Goal: Task Accomplishment & Management: Use online tool/utility

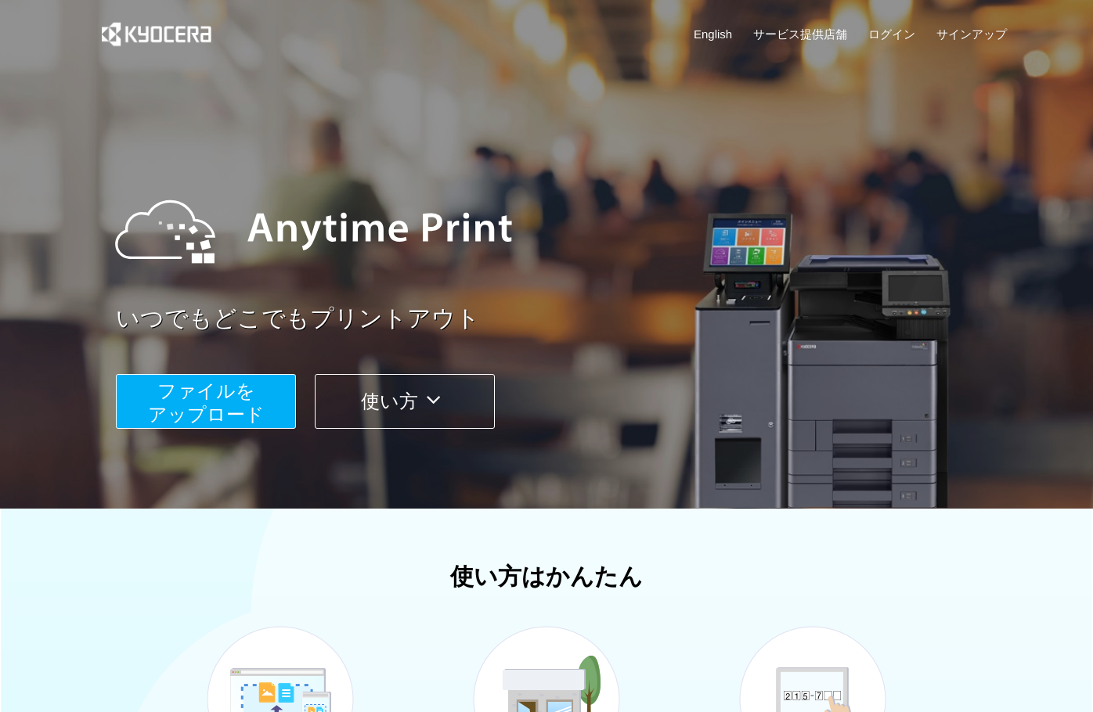
click at [387, 387] on button "使い方" at bounding box center [405, 401] width 180 height 55
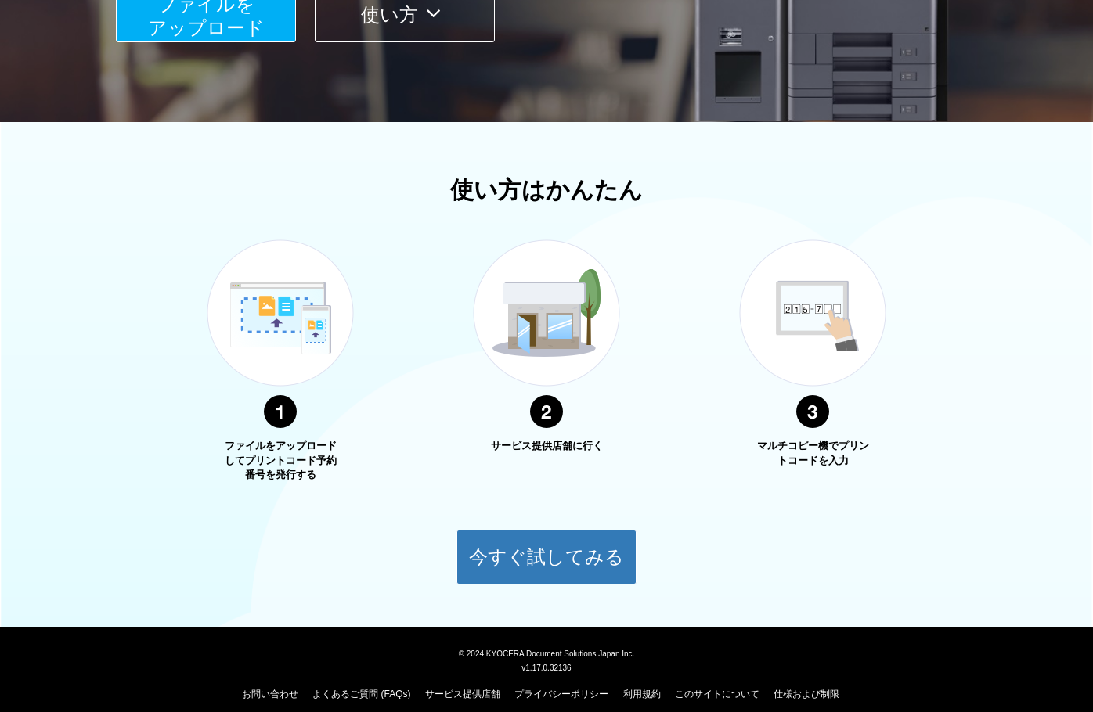
scroll to position [391, 0]
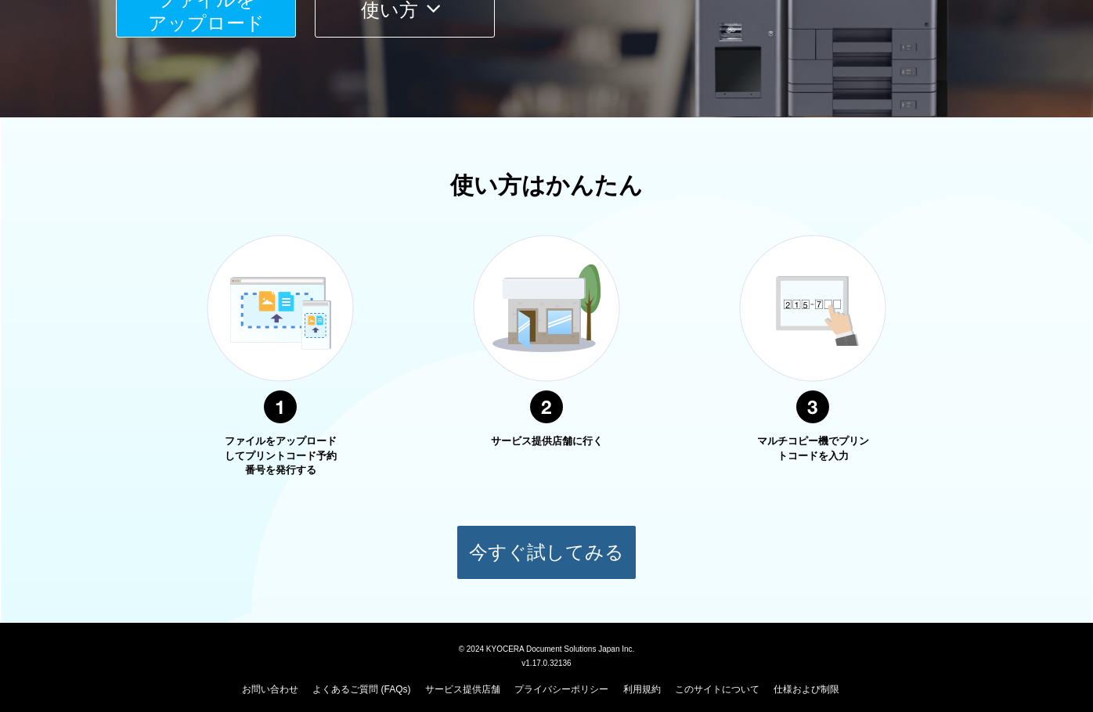
click at [565, 551] on button "今すぐ試してみる" at bounding box center [546, 552] width 180 height 55
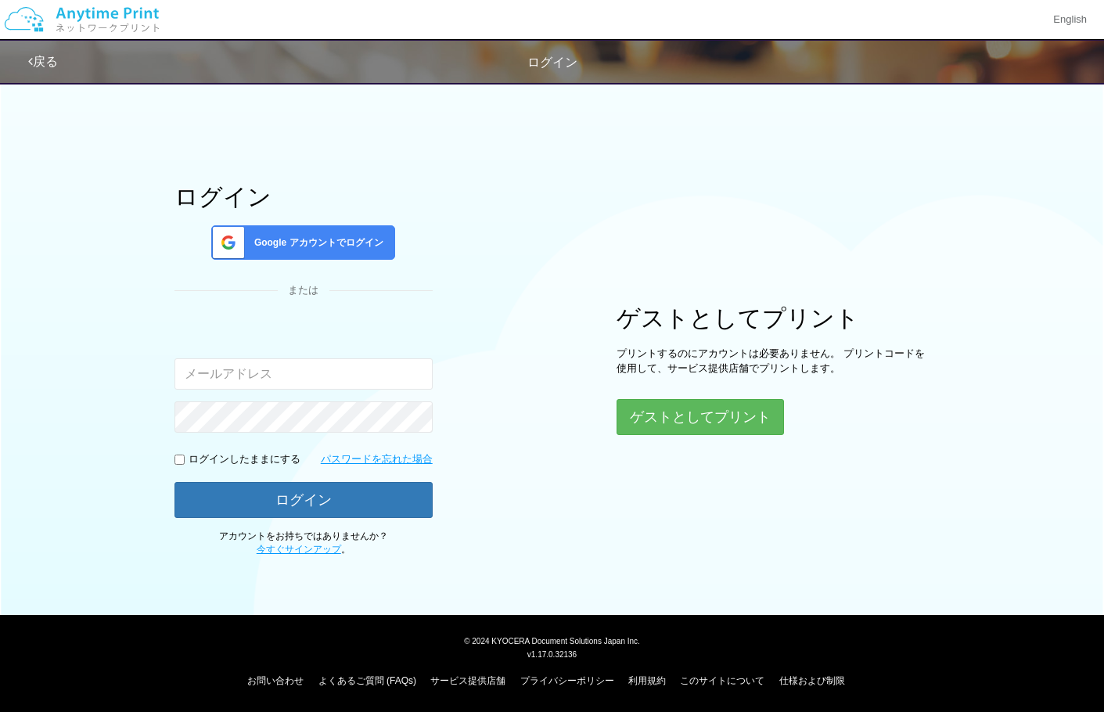
click at [312, 256] on div "Google アカウントでログイン" at bounding box center [303, 242] width 184 height 34
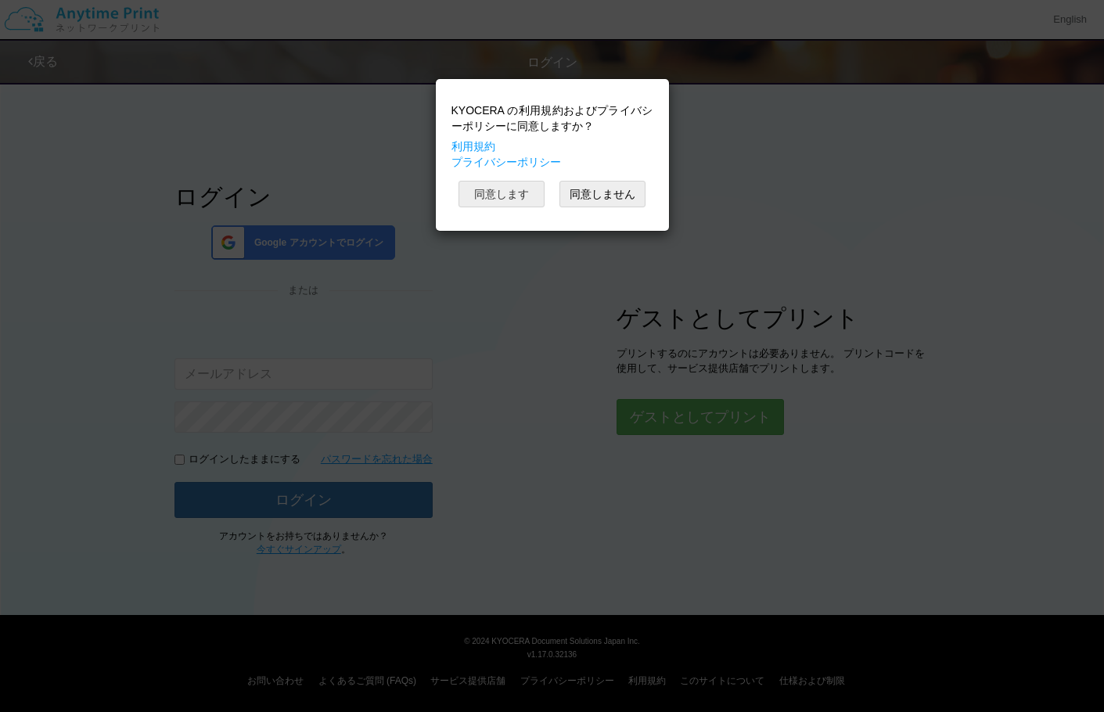
click at [514, 201] on button "同意します" at bounding box center [502, 194] width 86 height 27
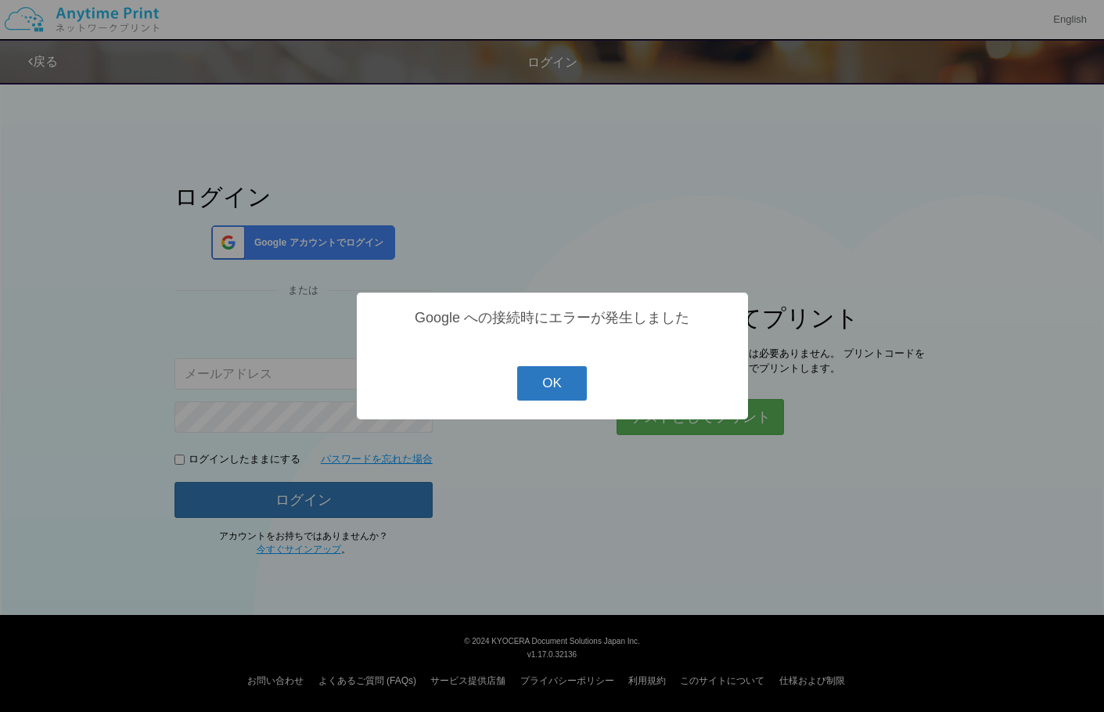
click at [547, 385] on button "OK" at bounding box center [552, 383] width 70 height 34
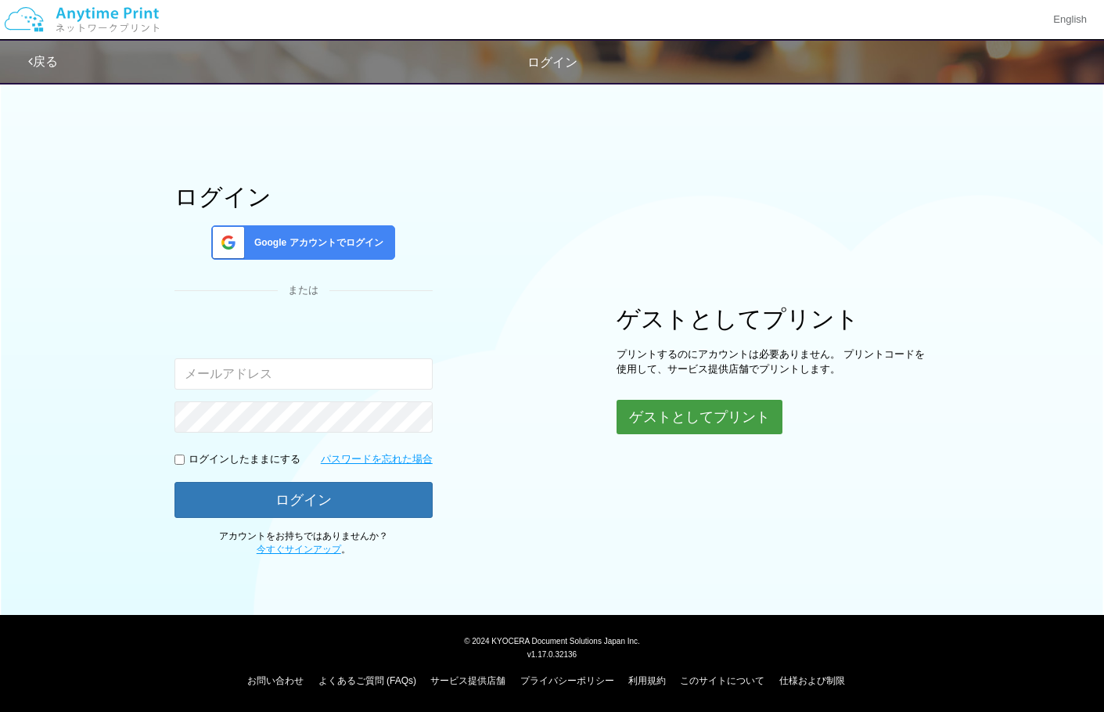
click at [714, 417] on button "ゲストとしてプリント" at bounding box center [700, 417] width 166 height 34
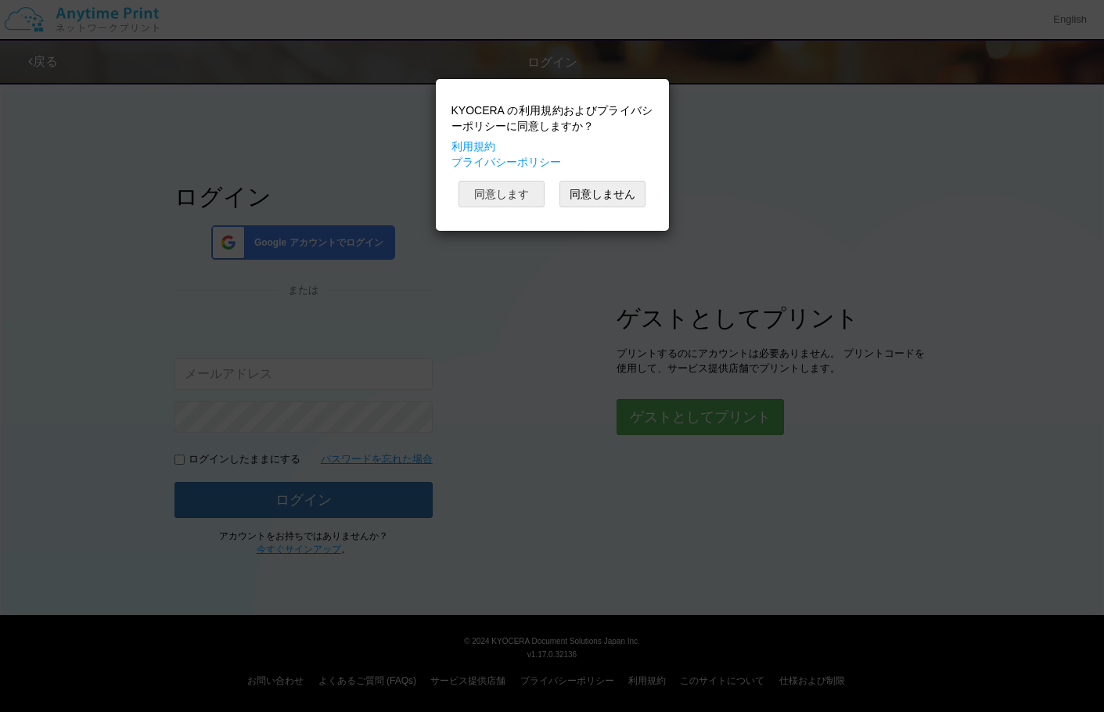
click at [517, 199] on button "同意します" at bounding box center [502, 194] width 86 height 27
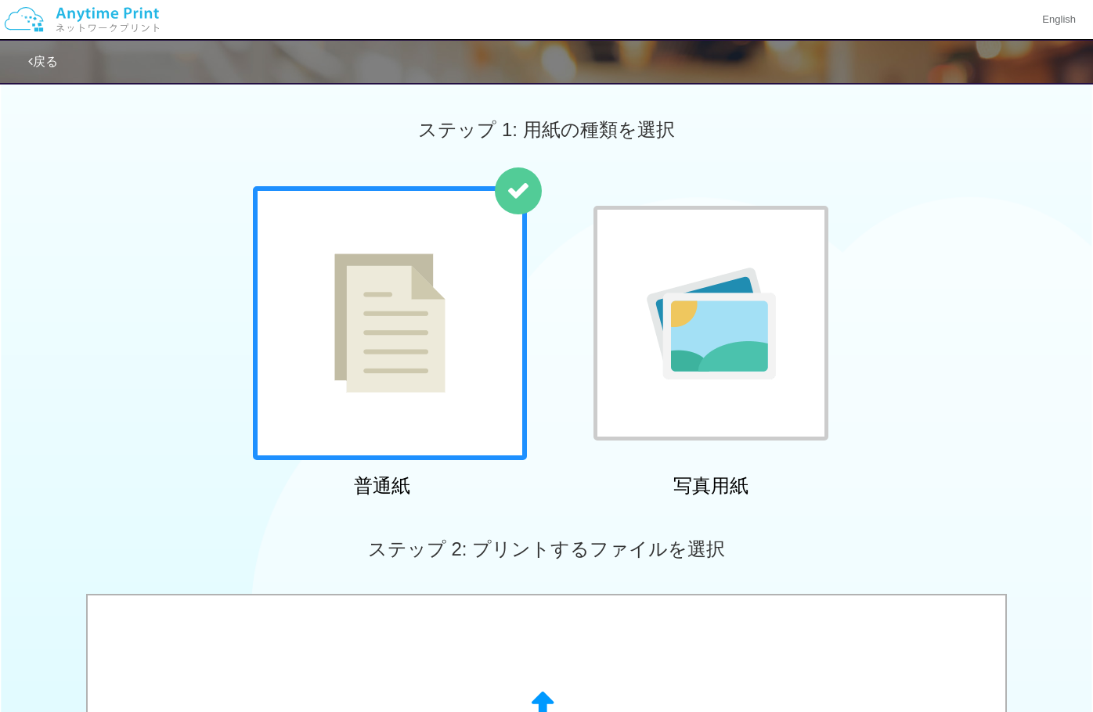
click at [433, 304] on img at bounding box center [389, 323] width 111 height 139
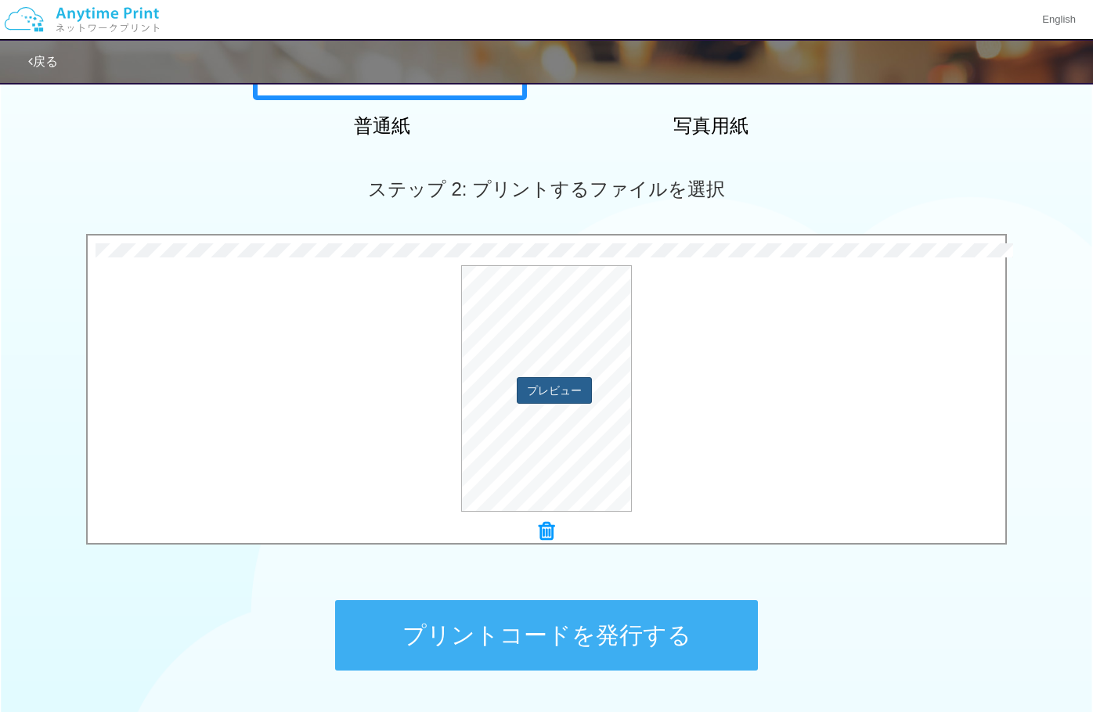
scroll to position [478, 0]
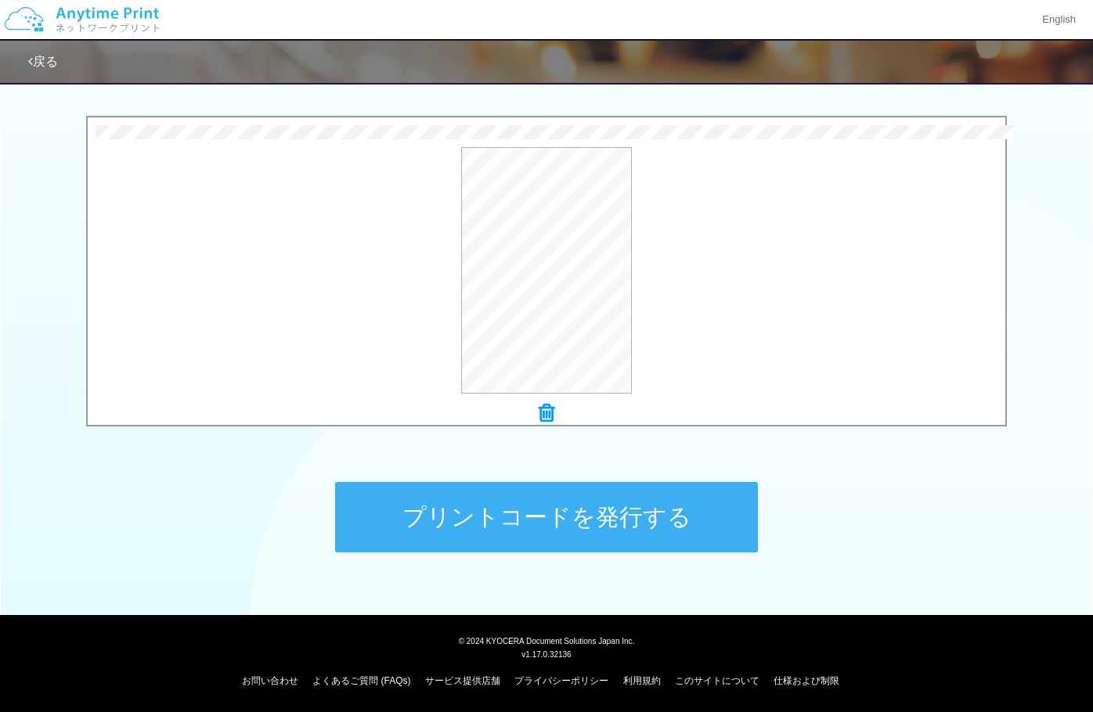
click at [608, 529] on button "プリントコードを発行する" at bounding box center [546, 517] width 423 height 70
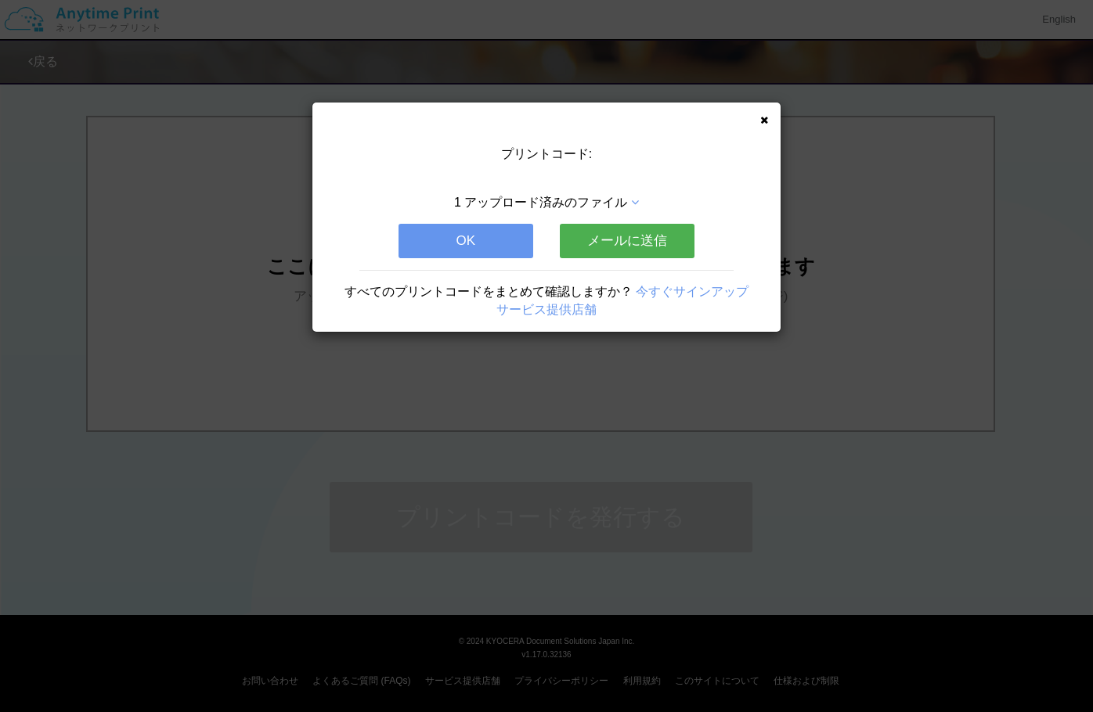
scroll to position [0, 0]
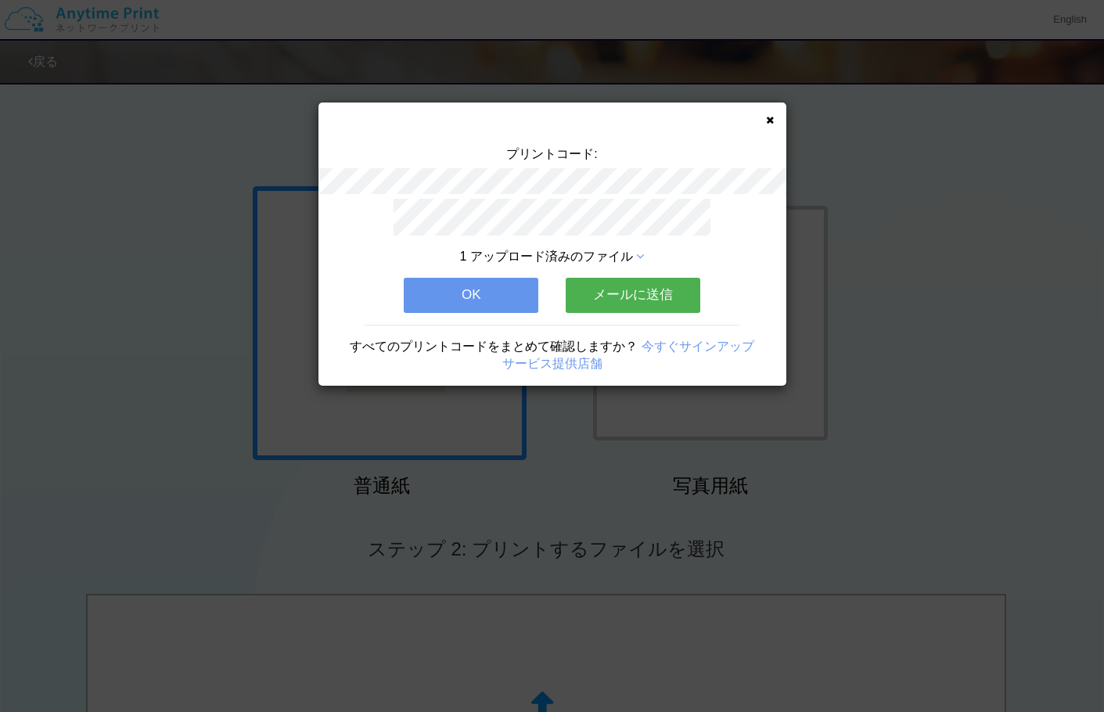
click at [656, 294] on button "メールに送信" at bounding box center [633, 295] width 135 height 34
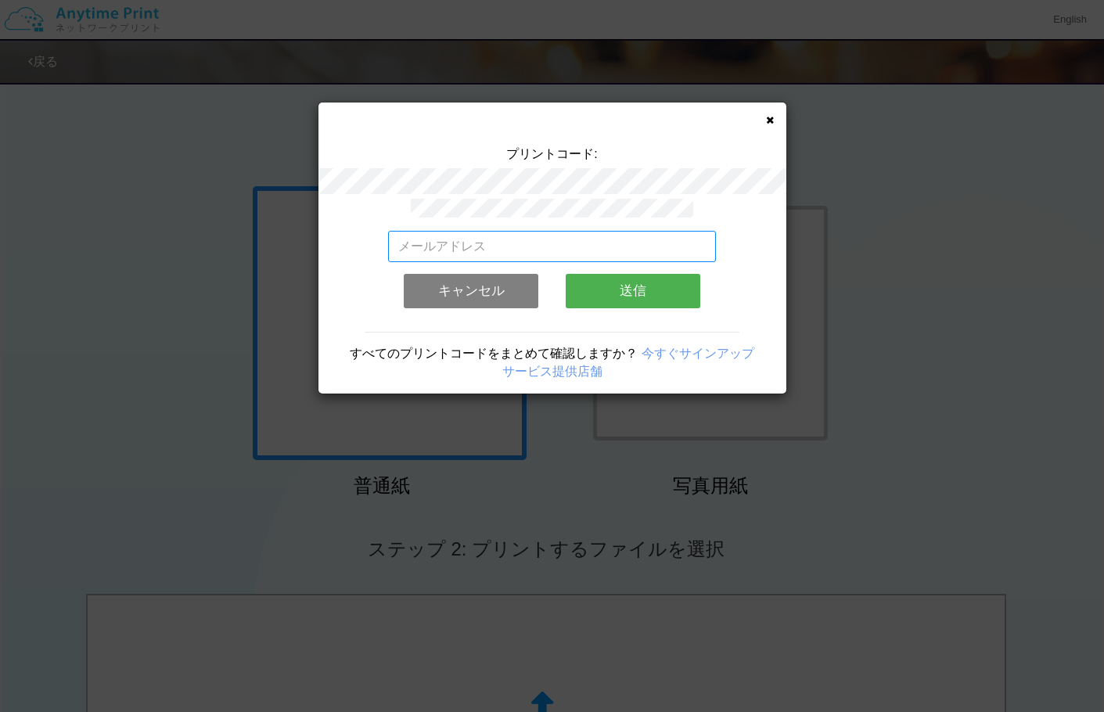
click at [488, 244] on input "email" at bounding box center [552, 246] width 328 height 31
paste input "[EMAIL_ADDRESS][DOMAIN_NAME]"
type input "[EMAIL_ADDRESS][DOMAIN_NAME]"
click at [654, 287] on button "送信" at bounding box center [633, 291] width 135 height 34
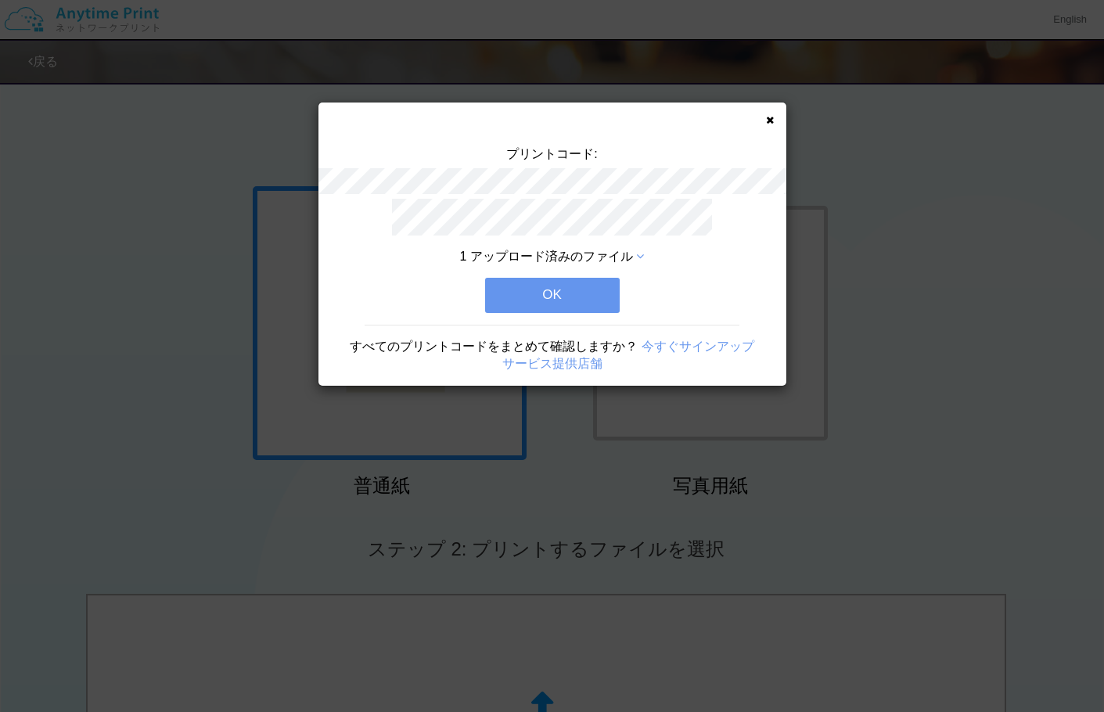
click at [597, 295] on button "OK" at bounding box center [552, 295] width 135 height 34
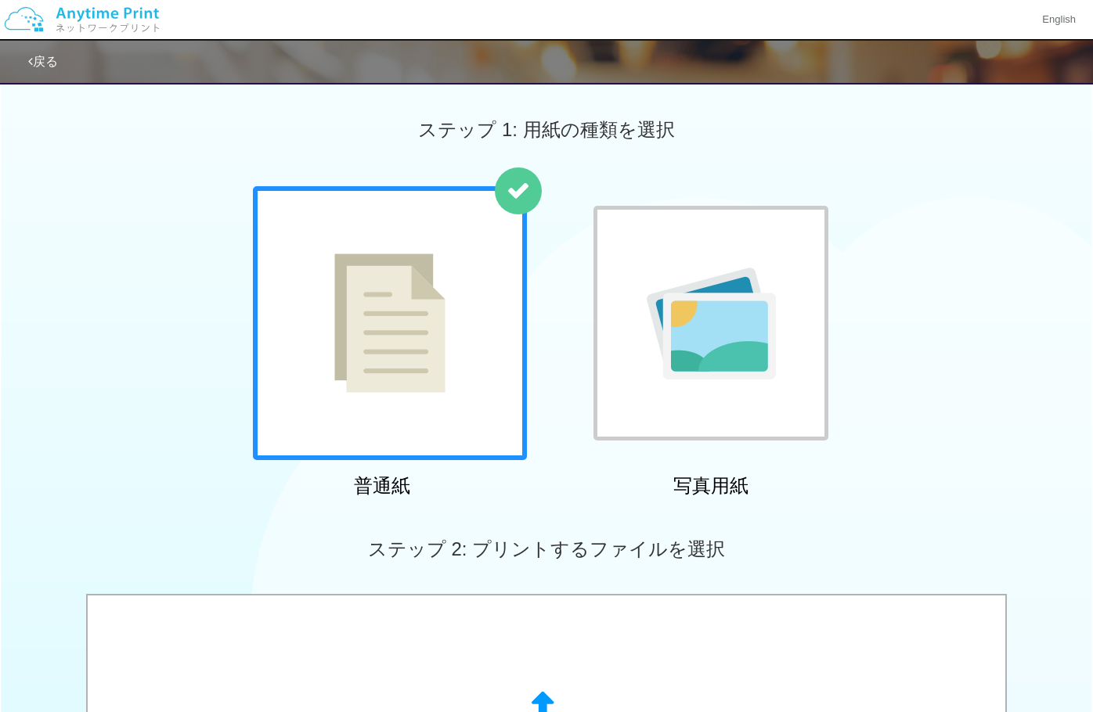
scroll to position [478, 0]
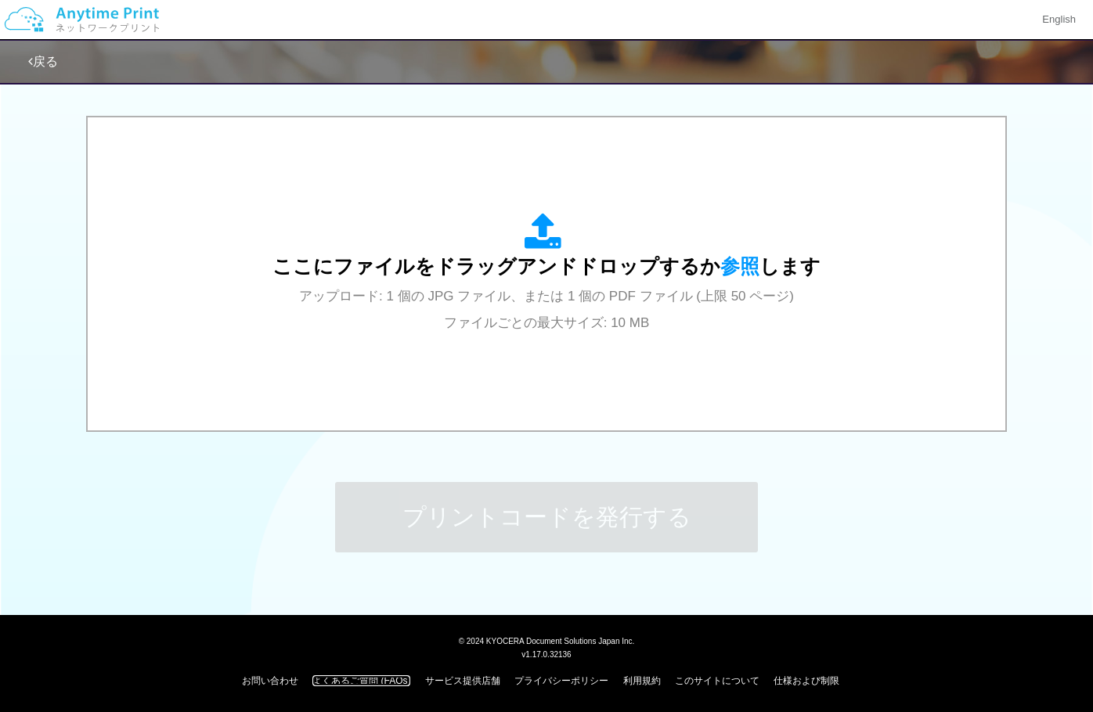
click at [342, 685] on link "よくあるご質問 (FAQs)" at bounding box center [361, 681] width 98 height 11
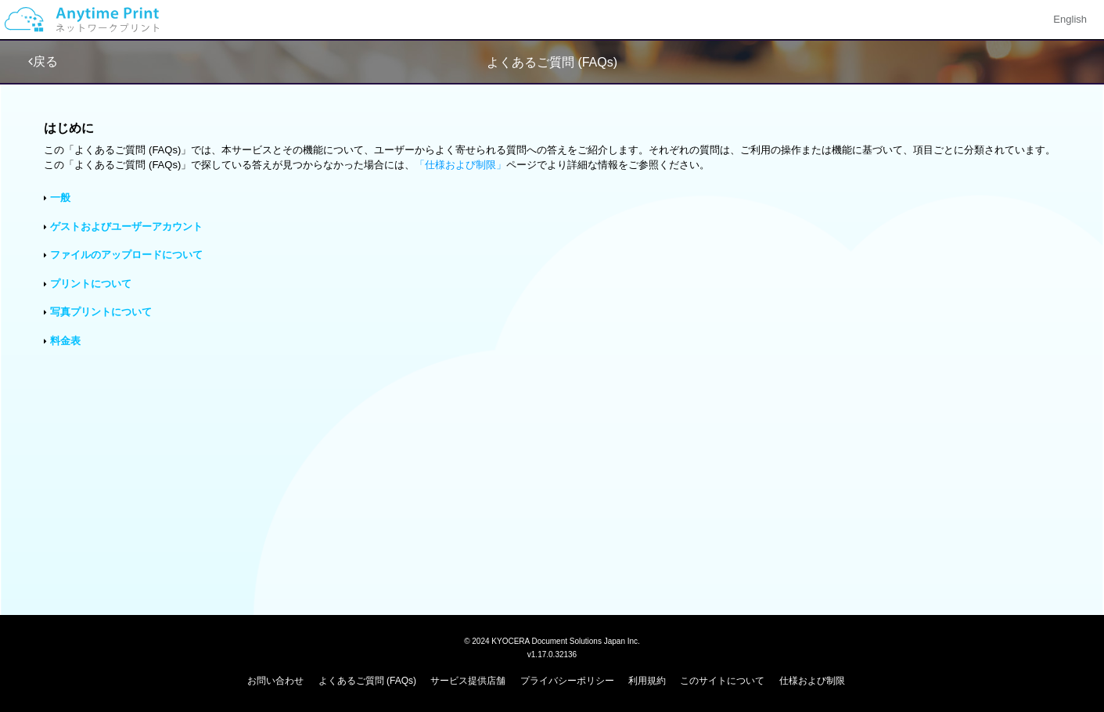
click at [90, 222] on link "ゲストおよびユーザーアカウント" at bounding box center [126, 227] width 153 height 12
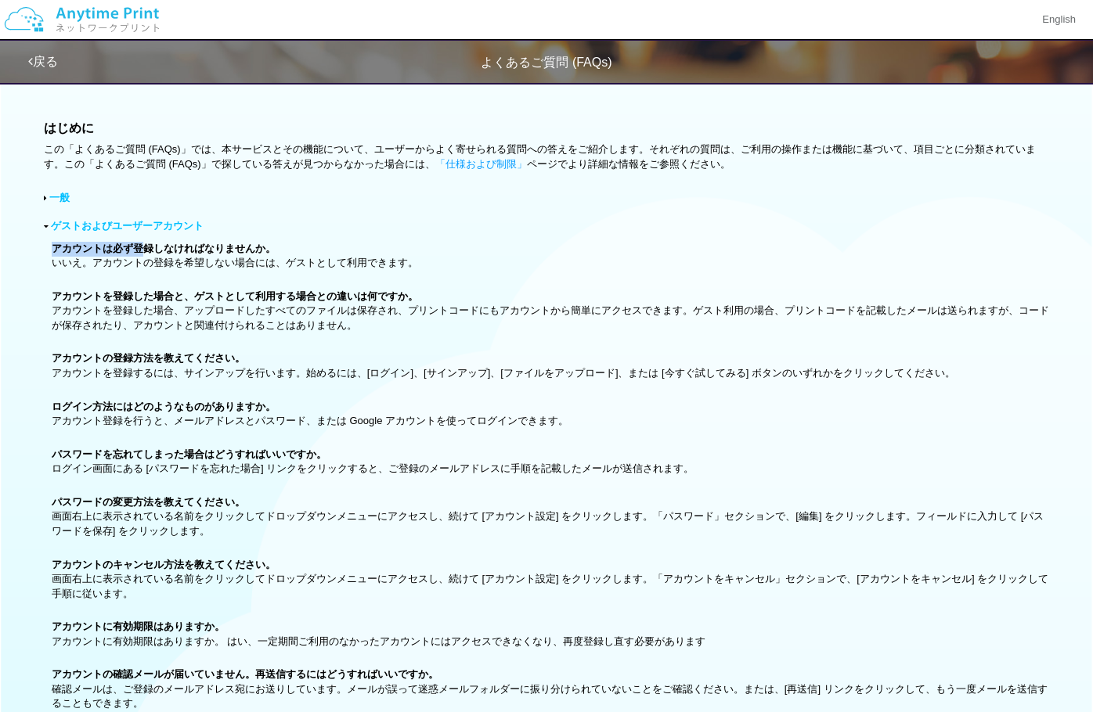
drag, startPoint x: 55, startPoint y: 244, endPoint x: 143, endPoint y: 250, distance: 88.7
click at [143, 250] on b "アカウントは必ず登録しなければなりませんか。" at bounding box center [164, 249] width 224 height 12
click at [168, 341] on div "ゲストおよびユーザーアカウント アカウントは必ず登録しなければなりませんか。 いいえ。アカウントの登録を希望しない場合には、ゲストとして利用できます。 アカウ…" at bounding box center [546, 520] width 1005 height 603
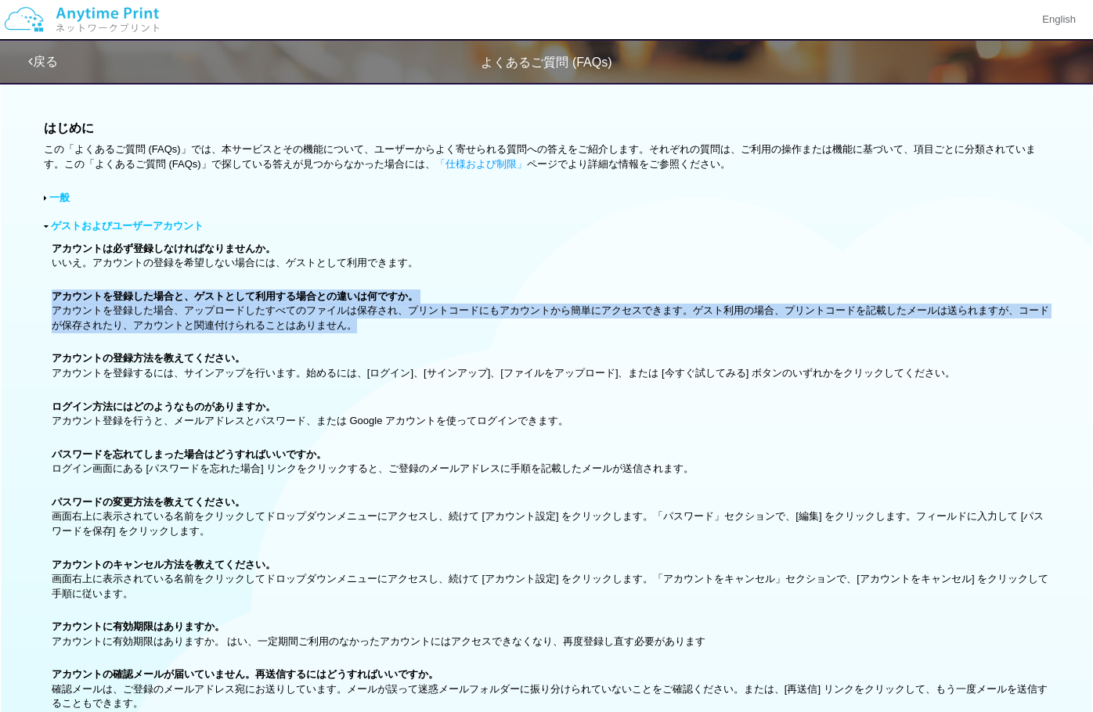
drag, startPoint x: 54, startPoint y: 294, endPoint x: 497, endPoint y: 330, distance: 444.4
click at [497, 330] on p "アカウントを登録した場合と、ゲストとして利用する場合との違いは何ですか。 アカウントを登録した場合、アップロードしたすべてのファイルは保存され、プリントコード…" at bounding box center [550, 312] width 997 height 44
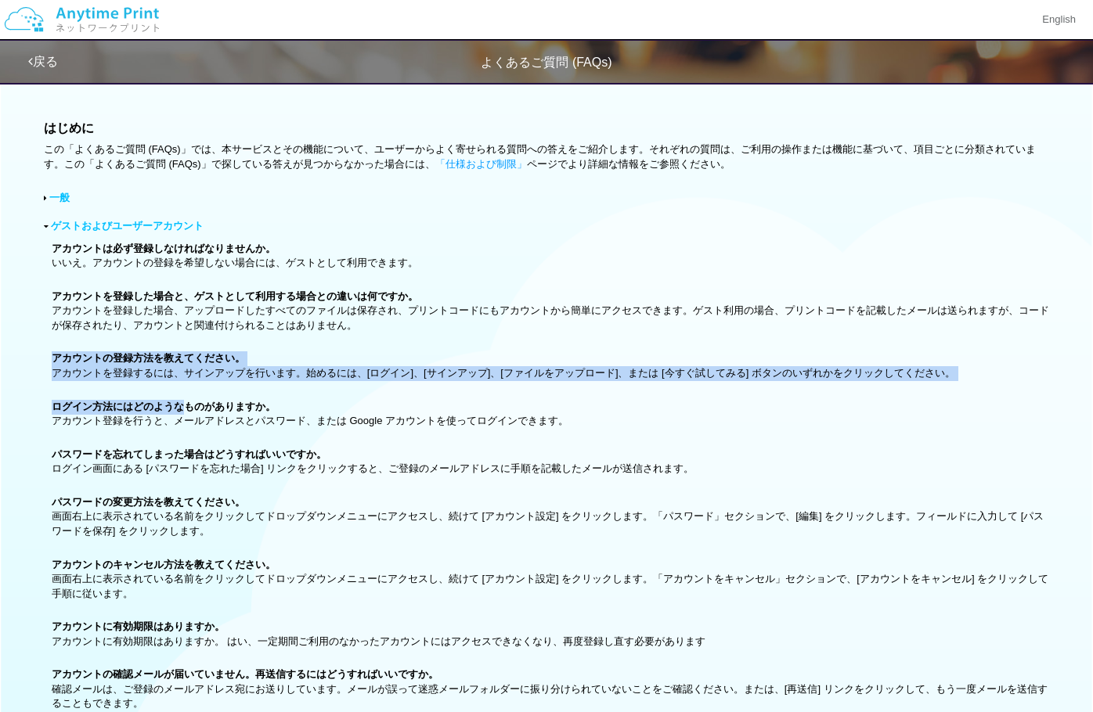
drag, startPoint x: 44, startPoint y: 355, endPoint x: 183, endPoint y: 400, distance: 146.3
click at [183, 400] on div "ゲストおよびユーザーアカウント アカウントは必ず登録しなければなりませんか。 いいえ。アカウントの登録を希望しない場合には、ゲストとして利用できます。 アカウ…" at bounding box center [546, 520] width 1005 height 603
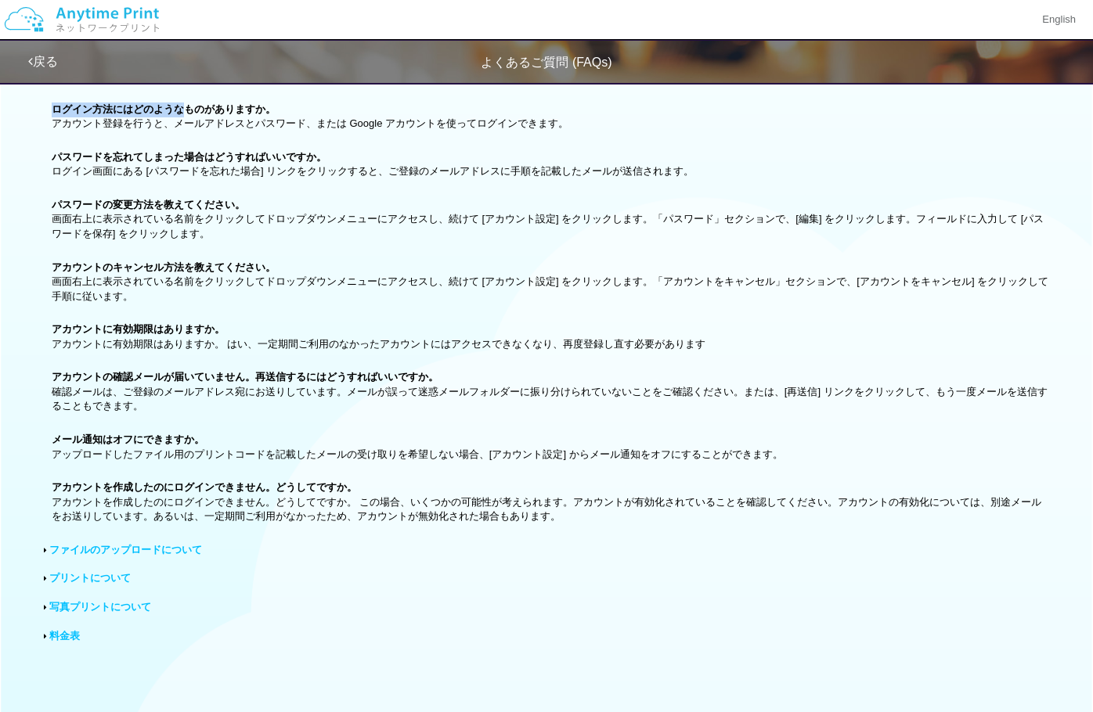
scroll to position [313, 0]
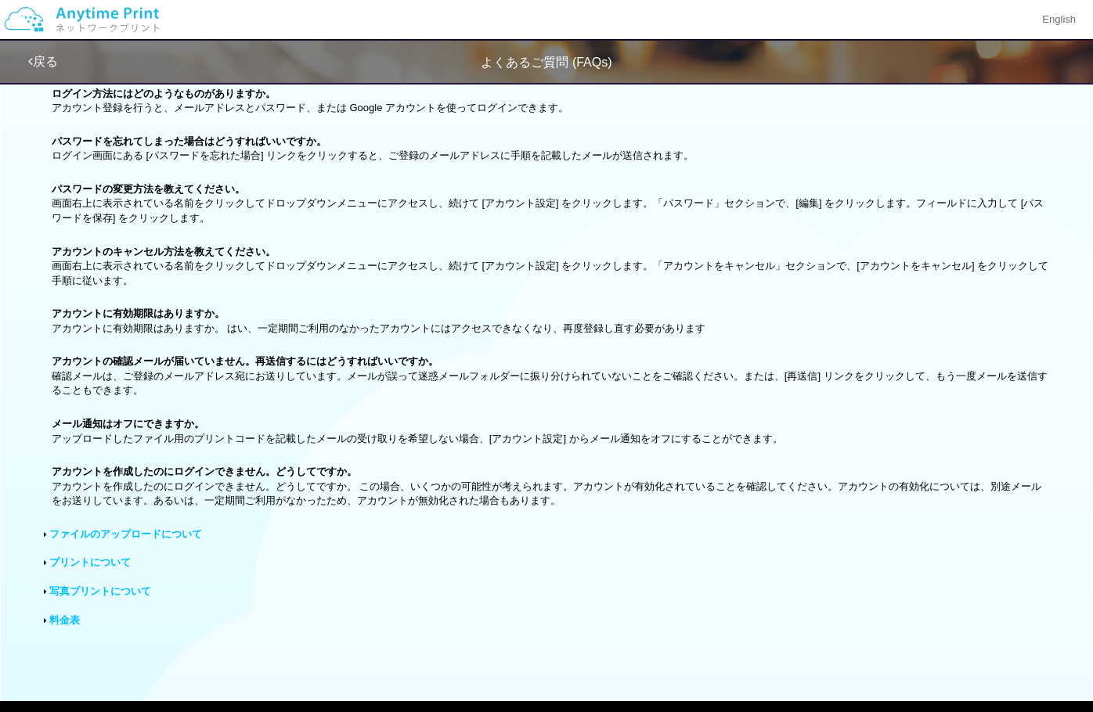
click at [114, 532] on link "ファイルのアップロードについて" at bounding box center [125, 534] width 153 height 12
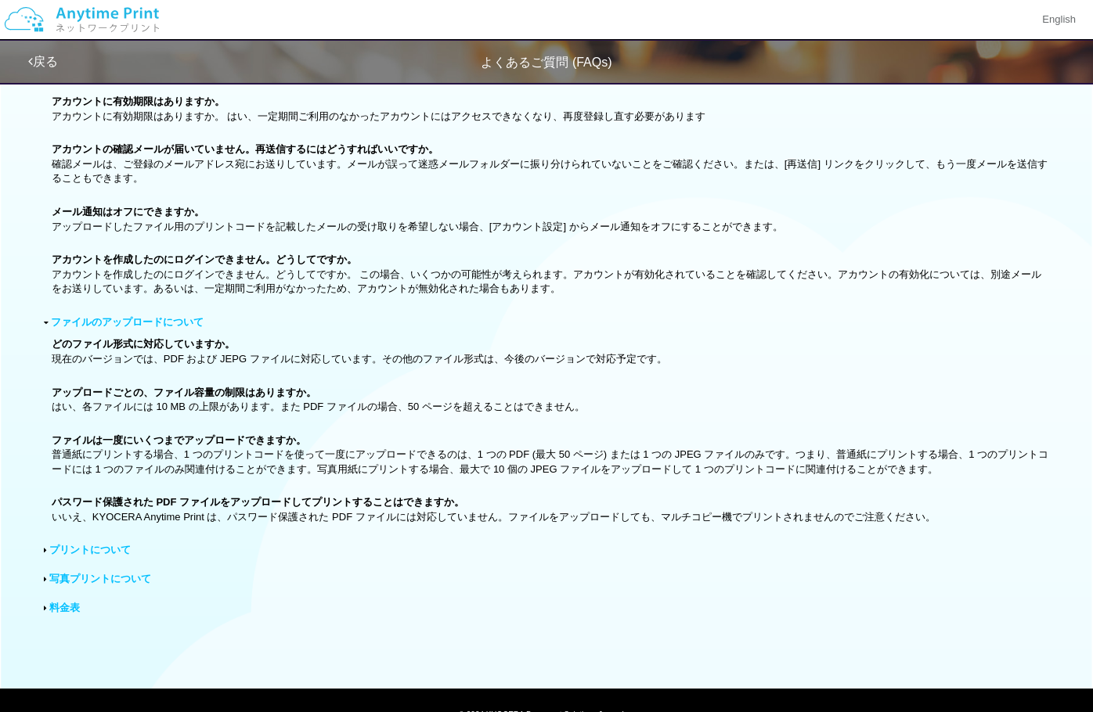
scroll to position [548, 0]
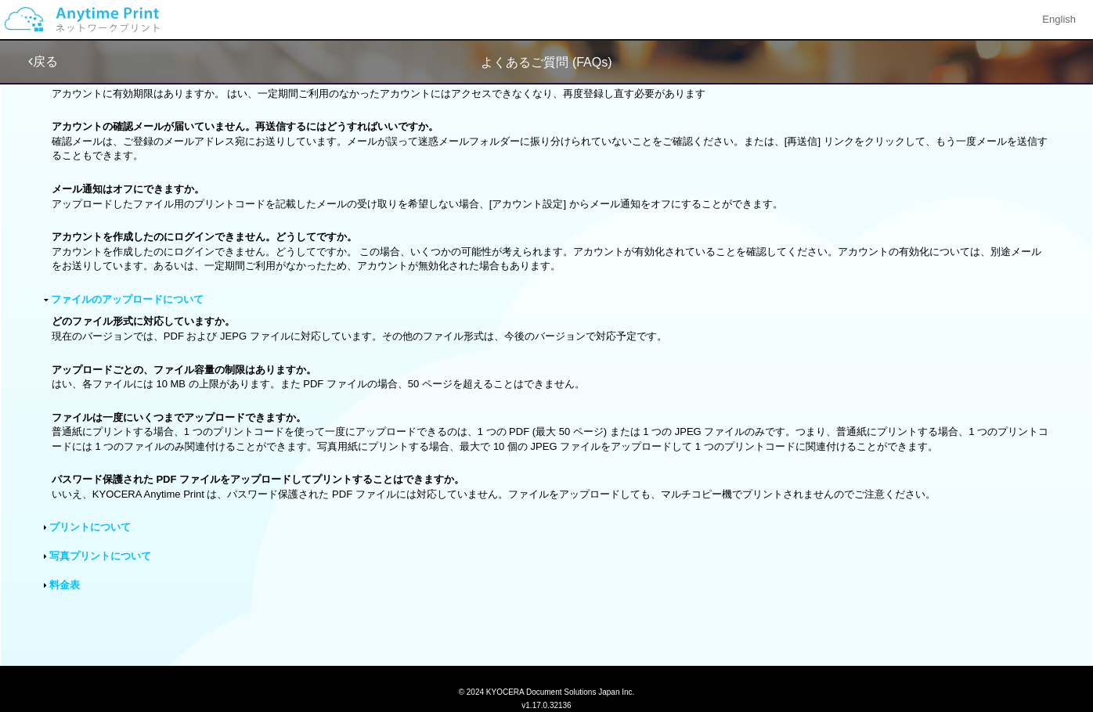
click at [98, 531] on link "プリントについて" at bounding box center [89, 527] width 81 height 12
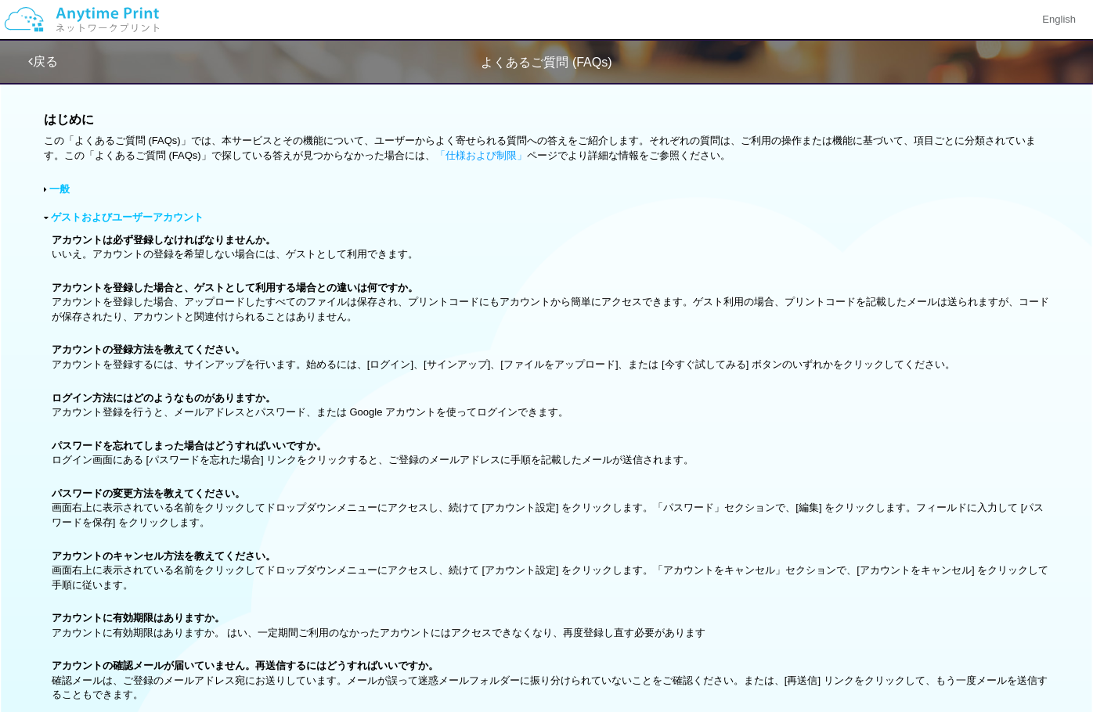
scroll to position [0, 0]
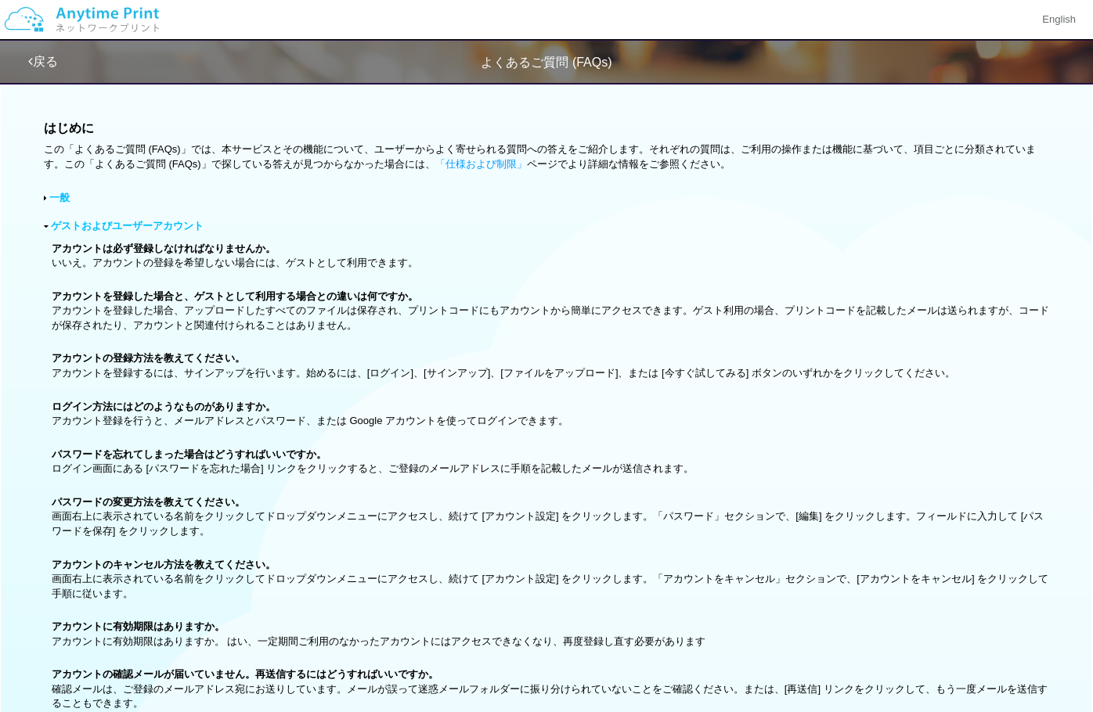
click at [63, 200] on link "一般" at bounding box center [59, 198] width 20 height 12
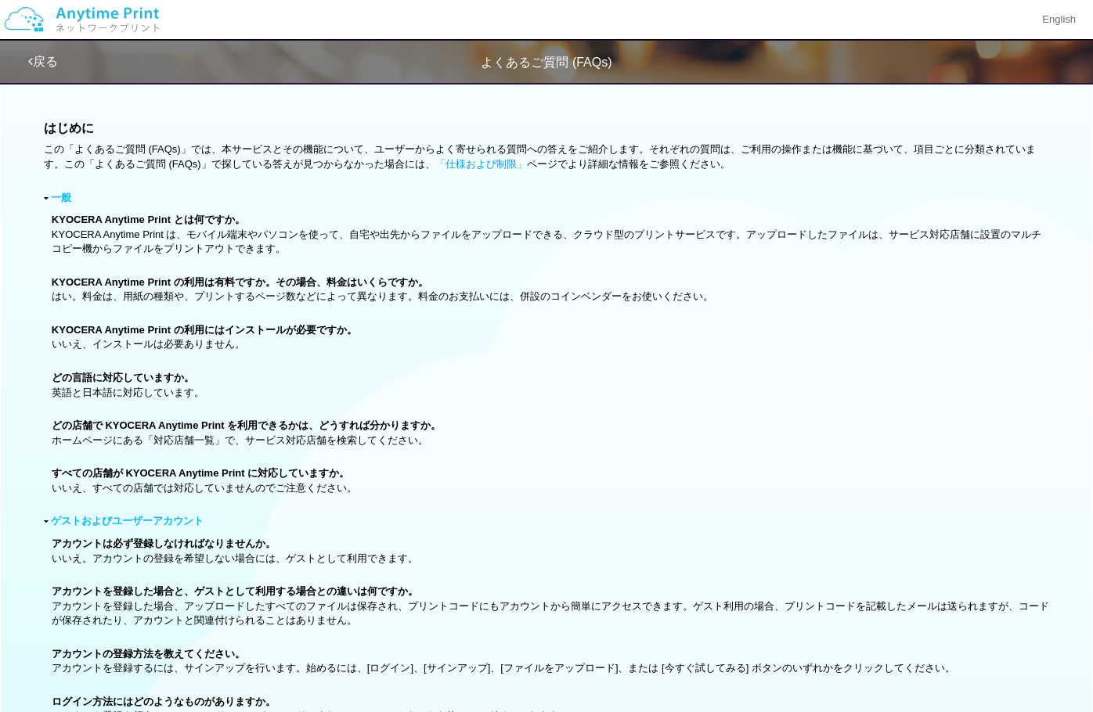
click at [466, 330] on p "KYOCERA Anytime Print の利用にはインストールが必要ですか。 いいえ、インストールは必要ありません。" at bounding box center [550, 337] width 997 height 29
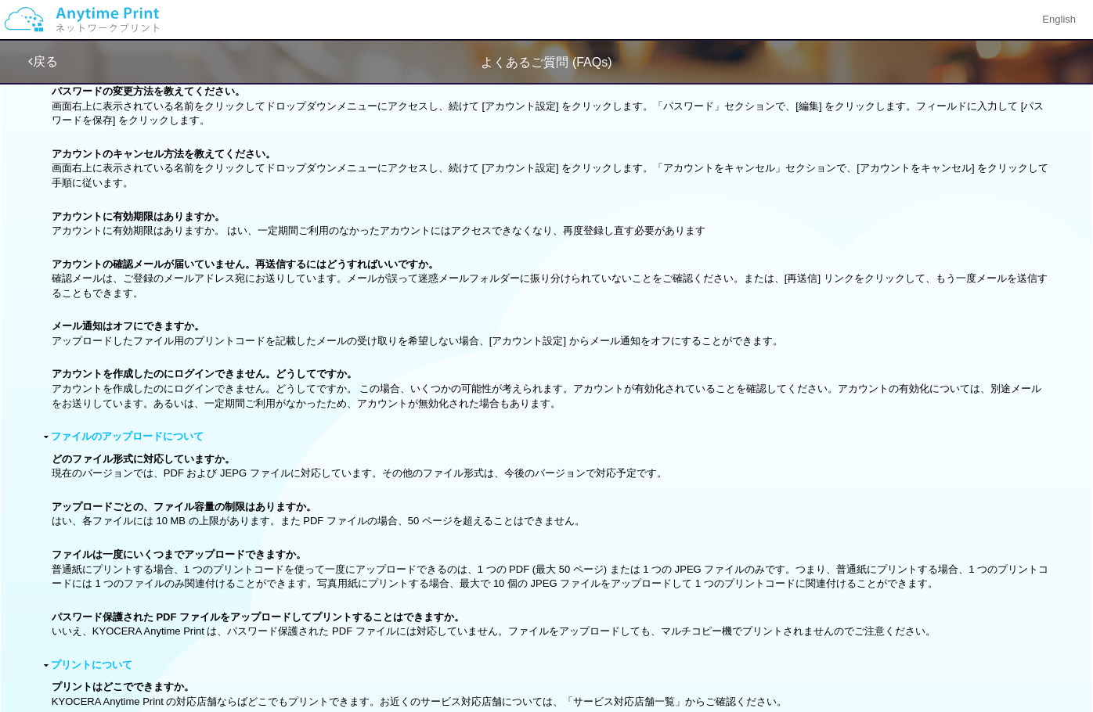
scroll to position [1525, 0]
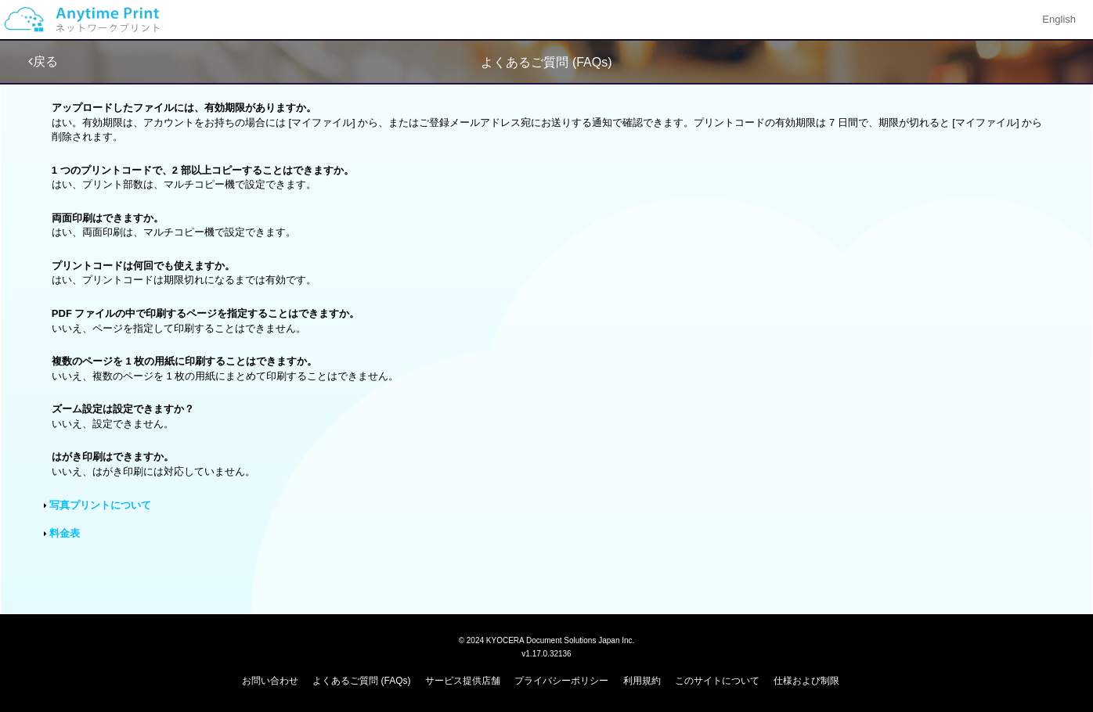
click at [262, 436] on div "プリントについて プリントはどこでできますか。 KYOCERA Anytime Print の対応店舗ならばどこでもプリントできます。お近くのサービス対応店舗…" at bounding box center [546, 160] width 1005 height 640
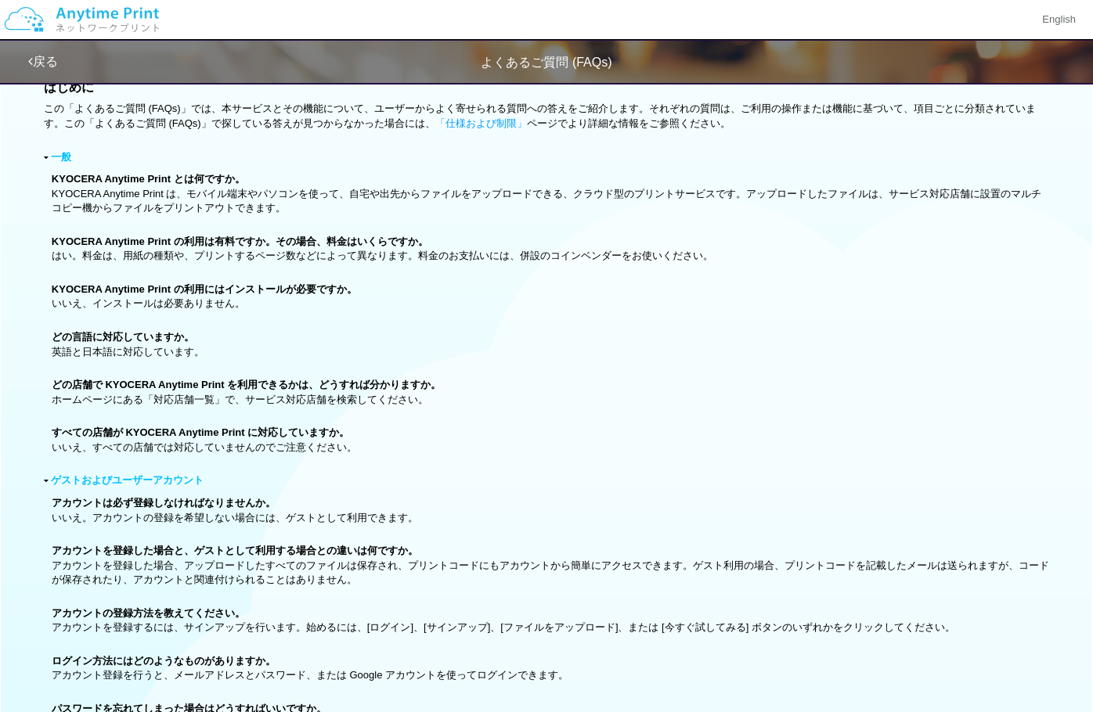
scroll to position [0, 0]
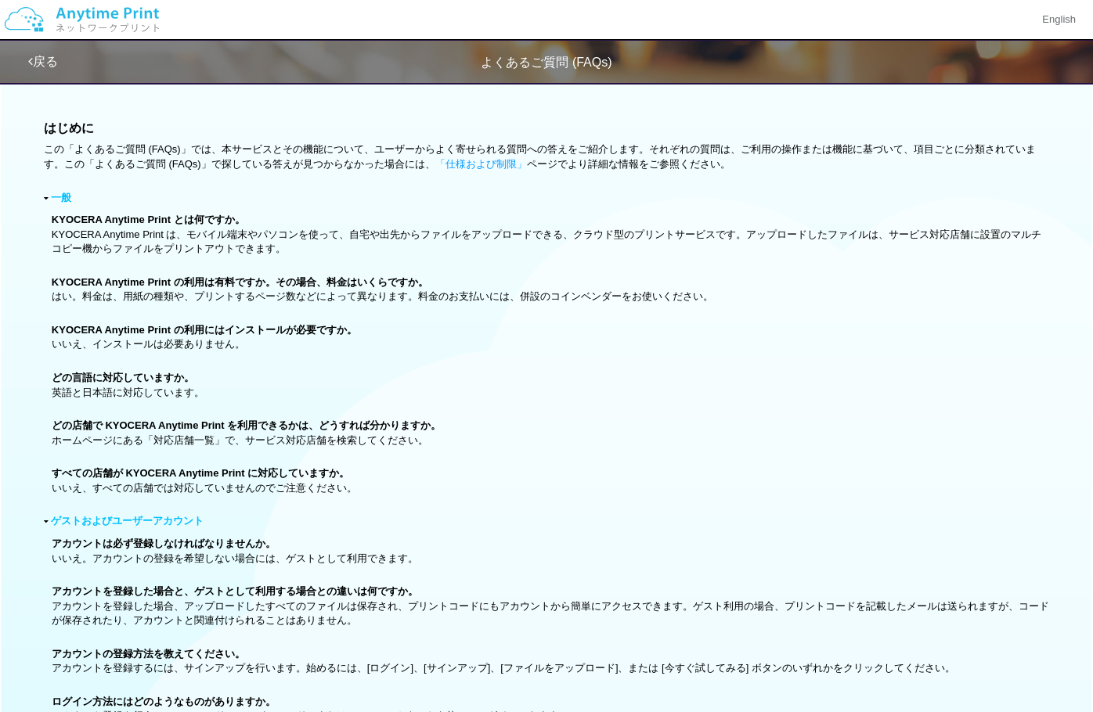
click at [42, 60] on link "戻る" at bounding box center [43, 61] width 30 height 13
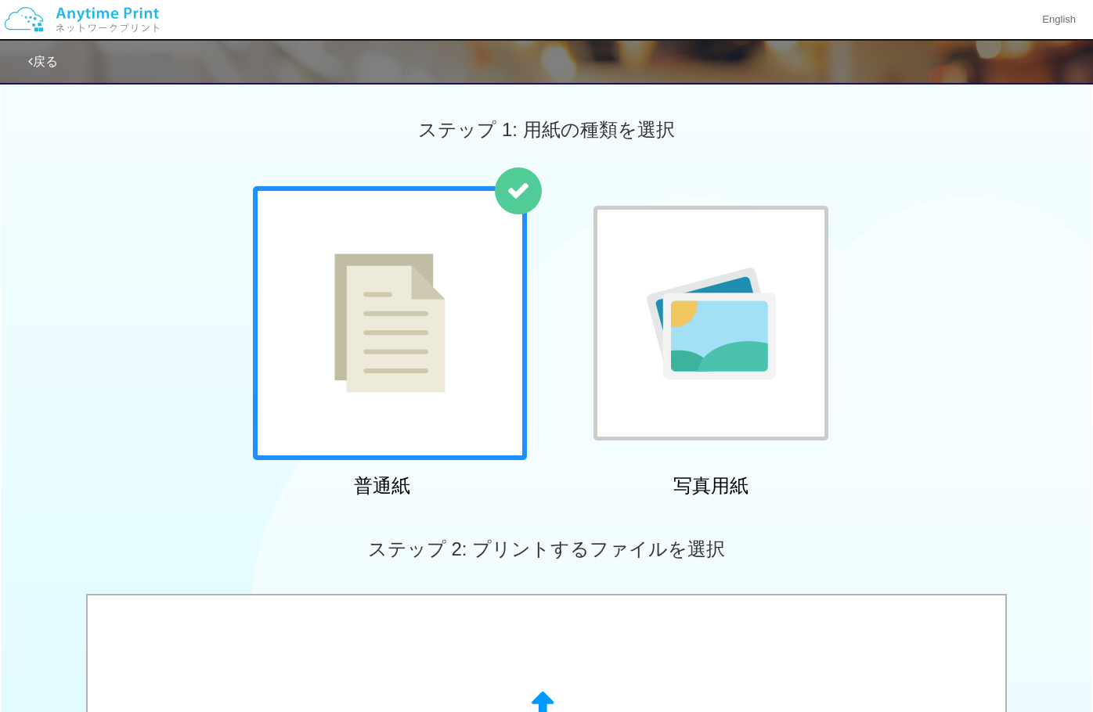
click at [50, 60] on link "戻る" at bounding box center [43, 61] width 30 height 13
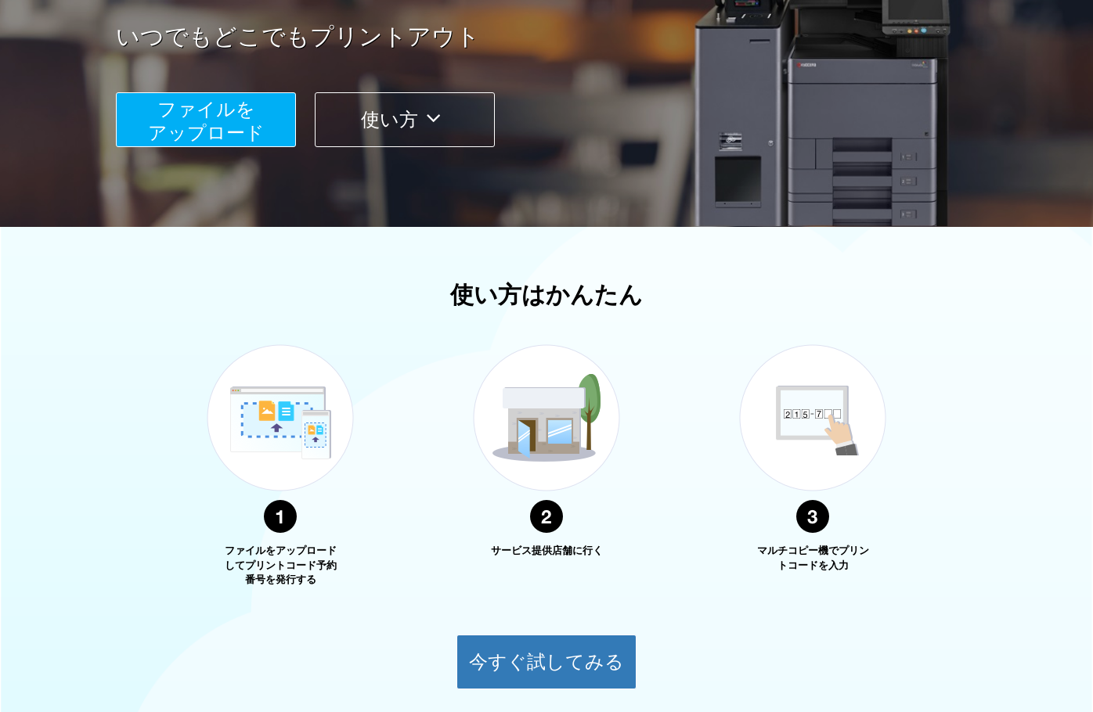
scroll to position [400, 0]
